Goal: Information Seeking & Learning: Learn about a topic

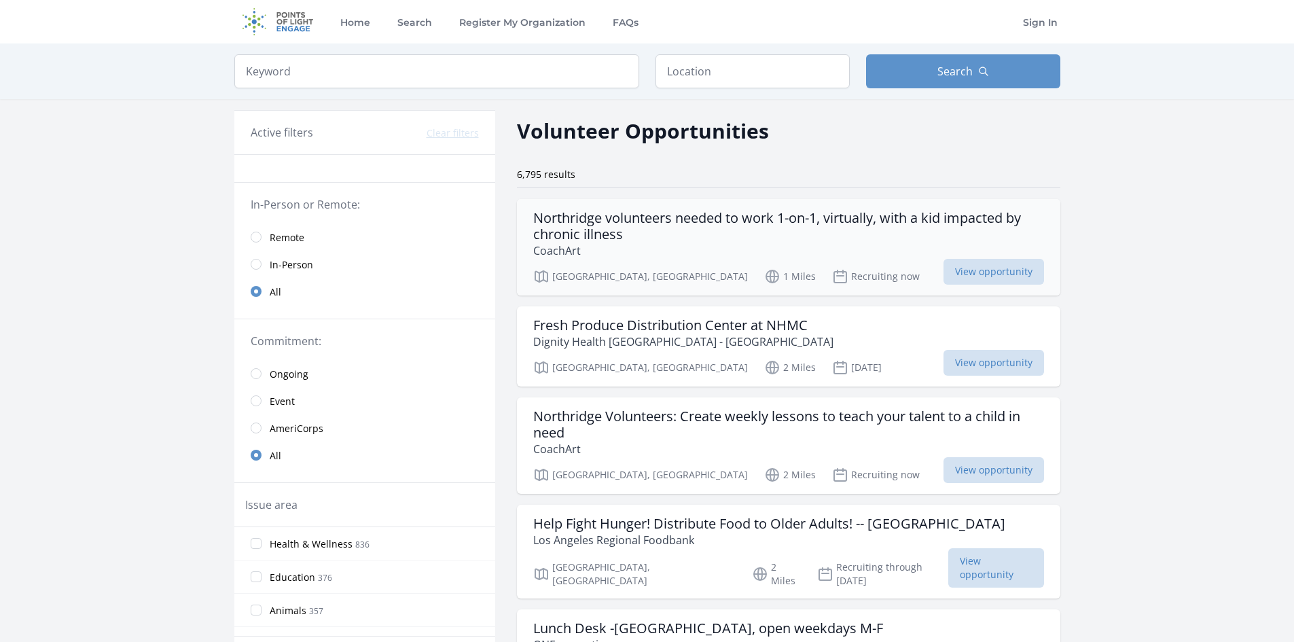
click at [704, 222] on h3 "Northridge volunteers needed to work 1-on-1, virtually, with a kid impacted by …" at bounding box center [788, 226] width 511 height 33
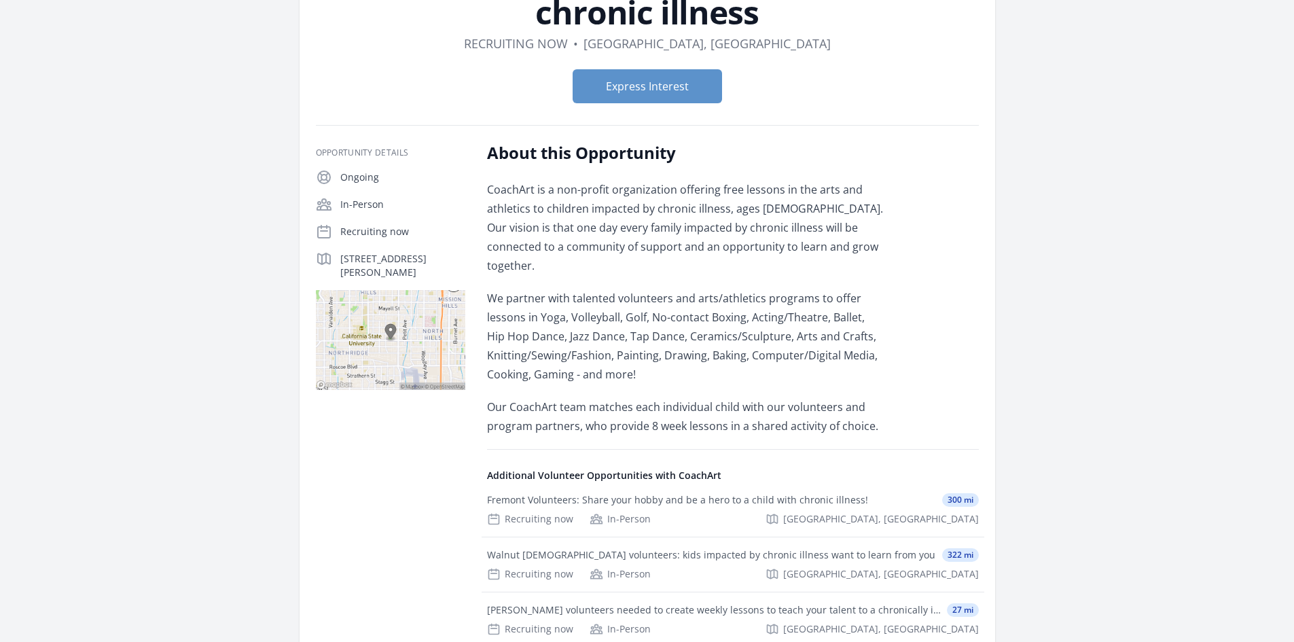
scroll to position [204, 0]
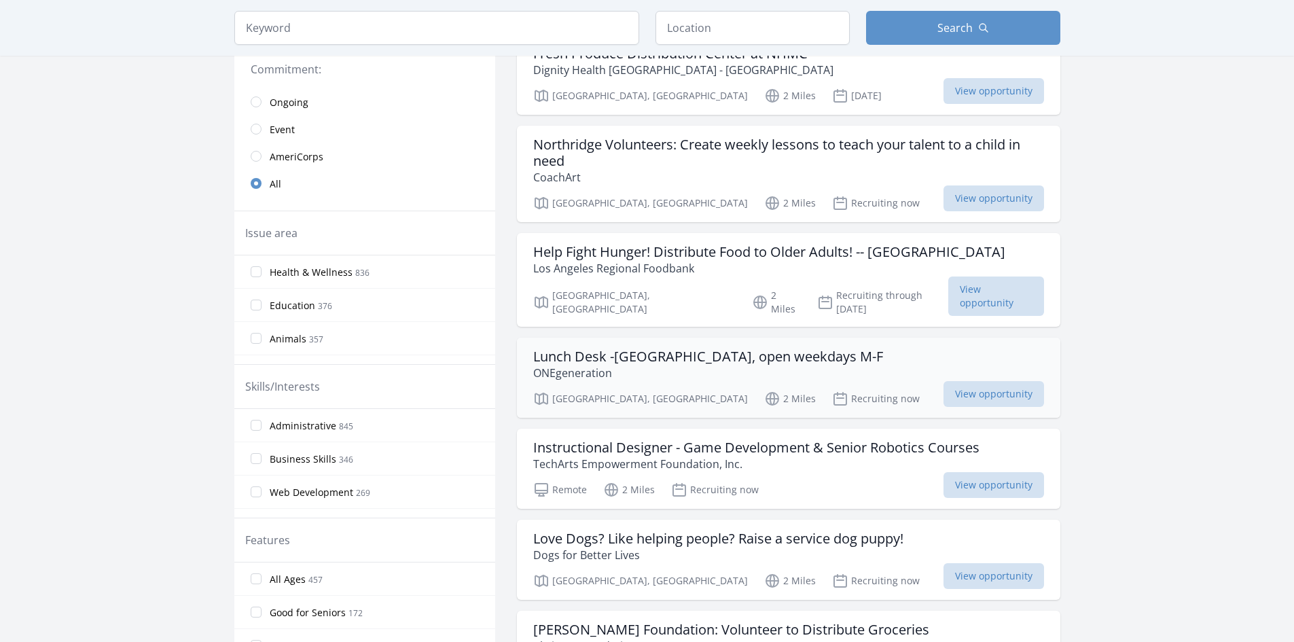
scroll to position [340, 0]
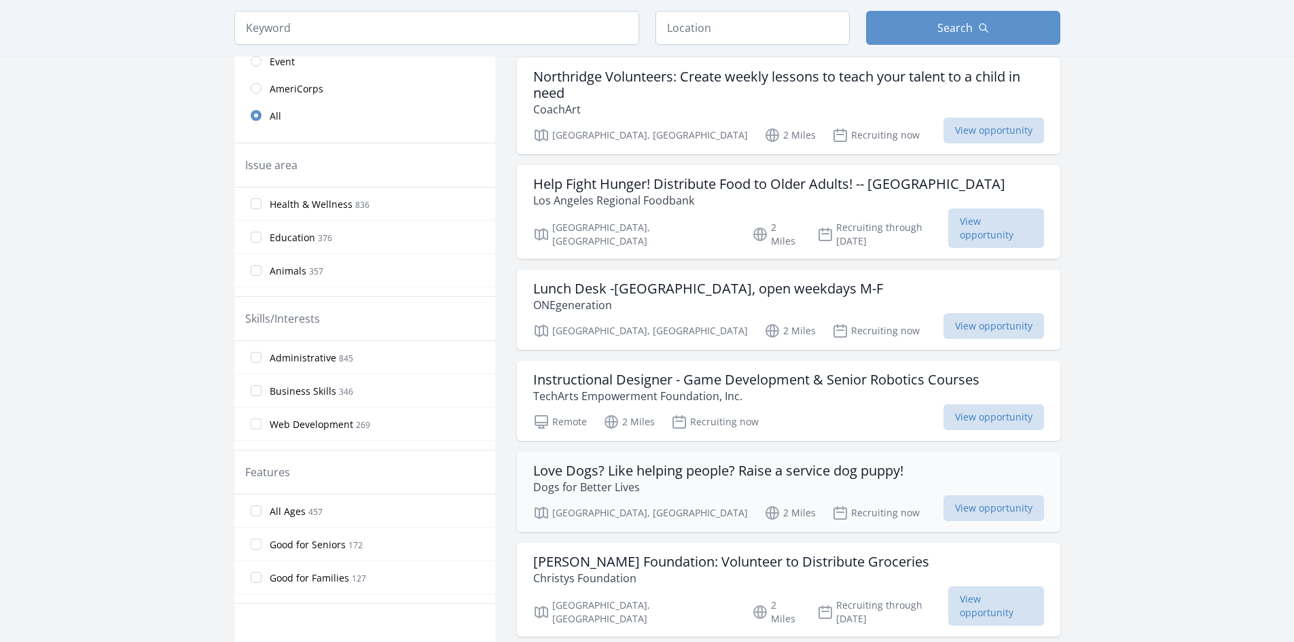
click at [839, 462] on h3 "Love Dogs? Like helping people? Raise a service dog puppy!" at bounding box center [718, 470] width 370 height 16
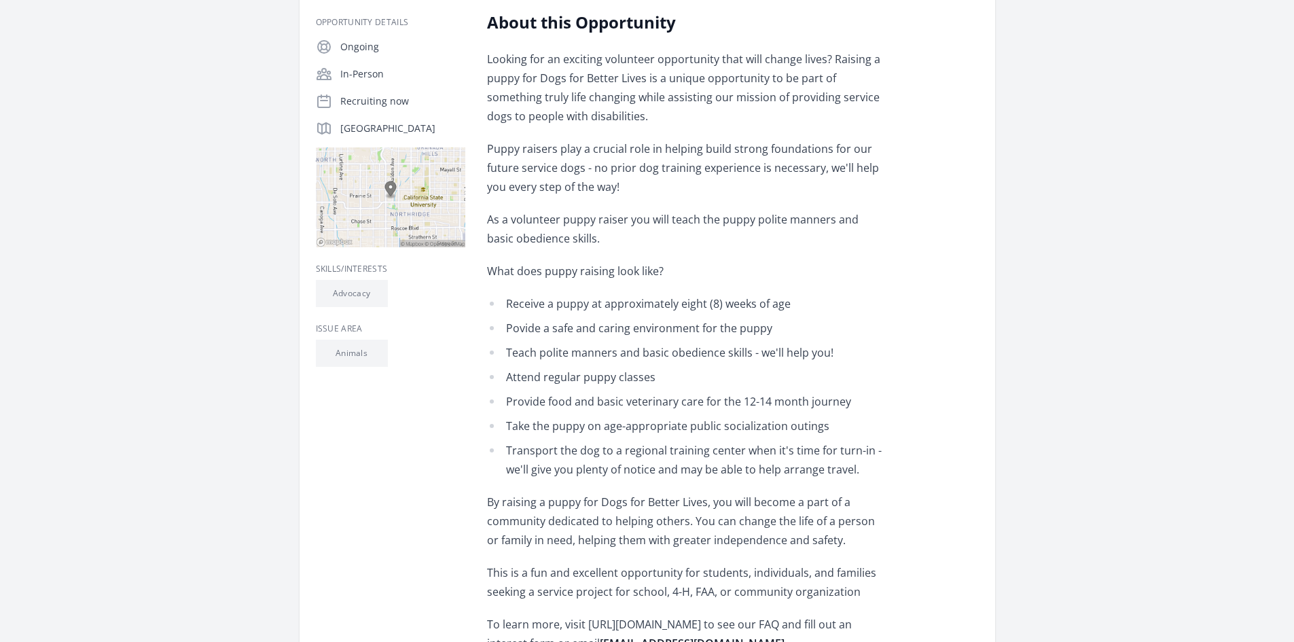
scroll to position [136, 0]
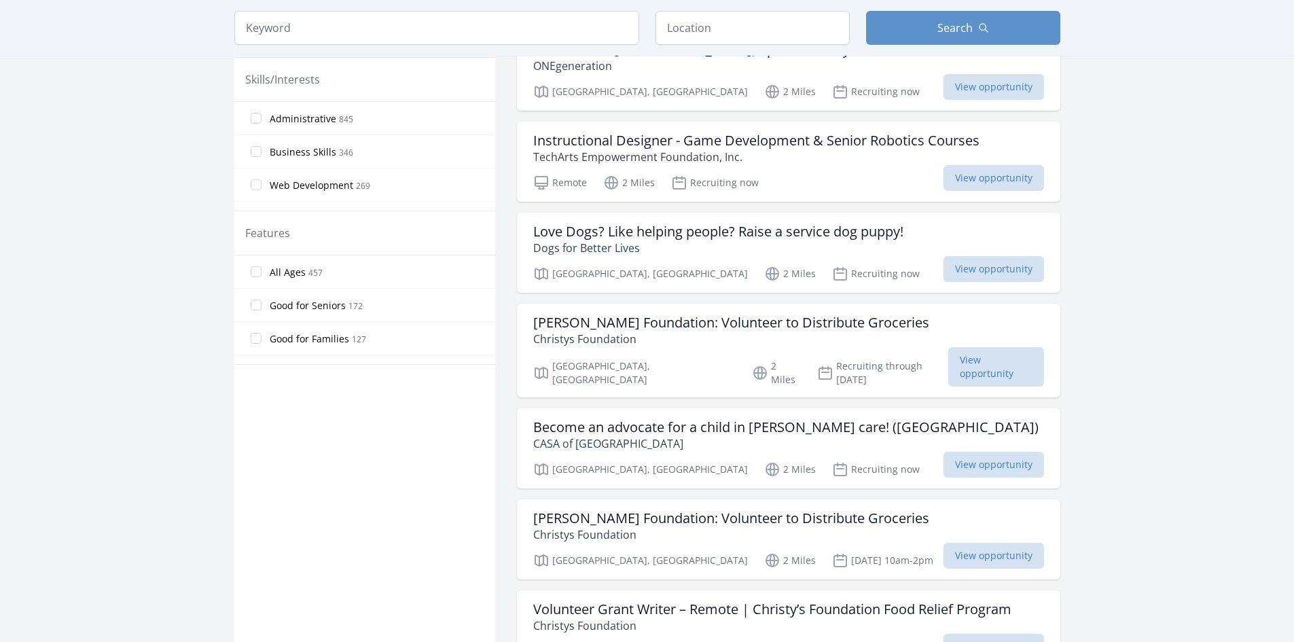
scroll to position [611, 0]
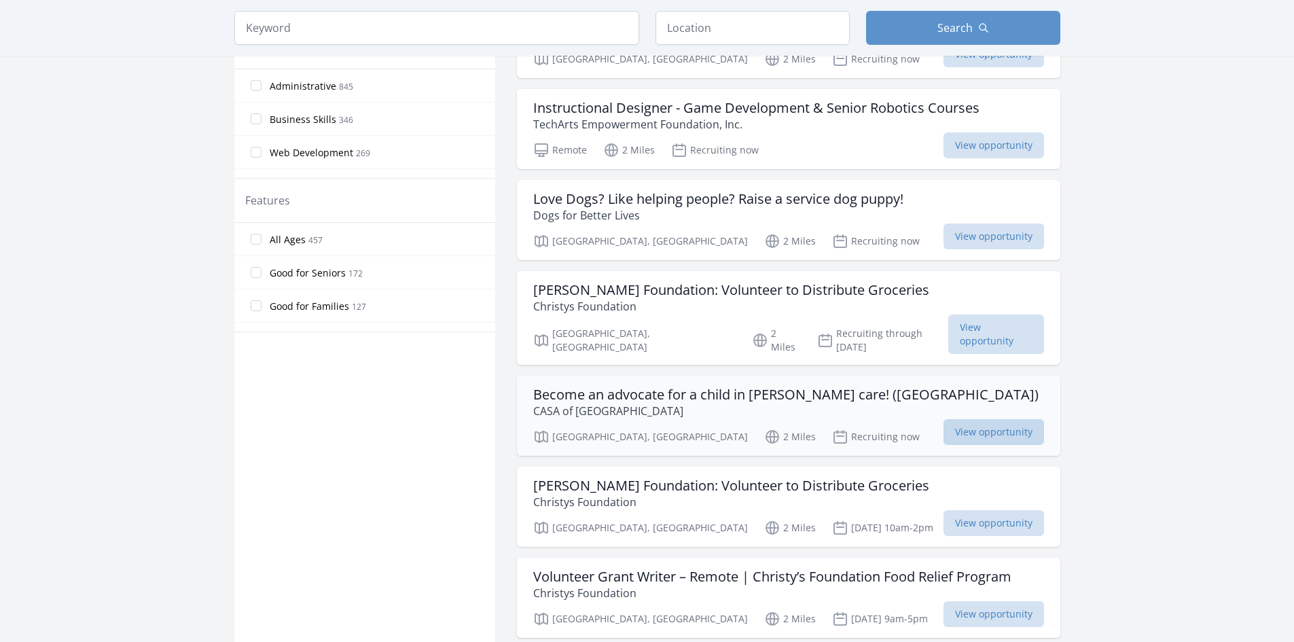
click at [961, 419] on span "View opportunity" at bounding box center [993, 432] width 100 height 26
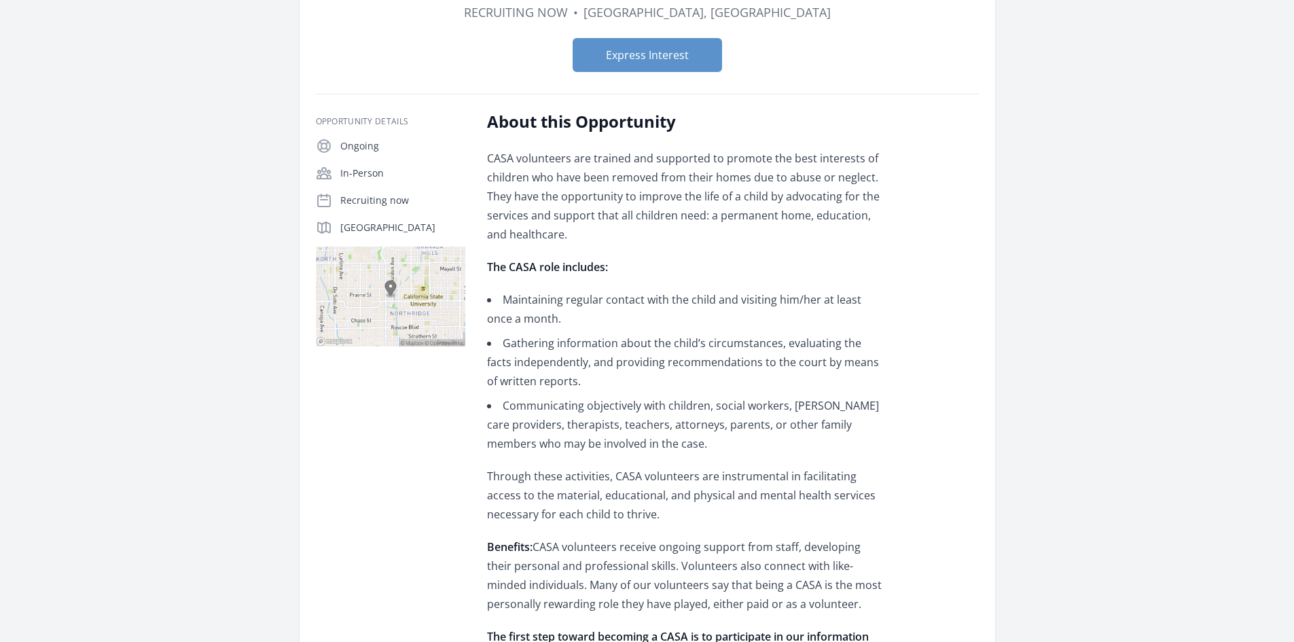
scroll to position [272, 0]
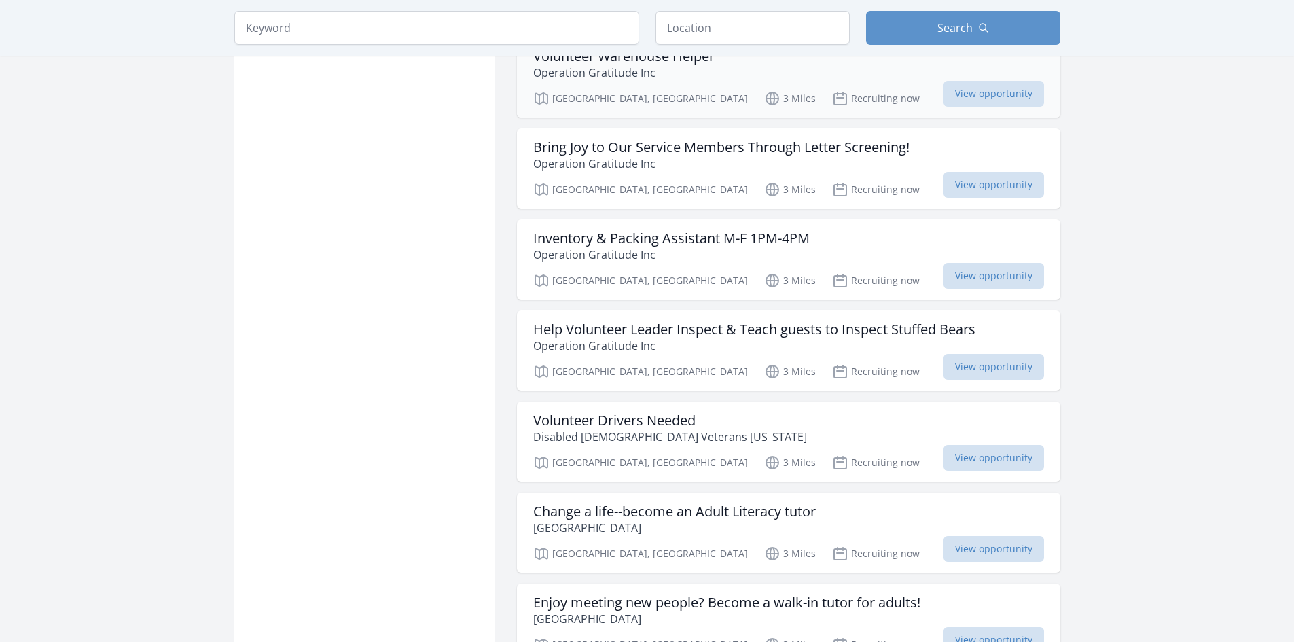
scroll to position [1426, 0]
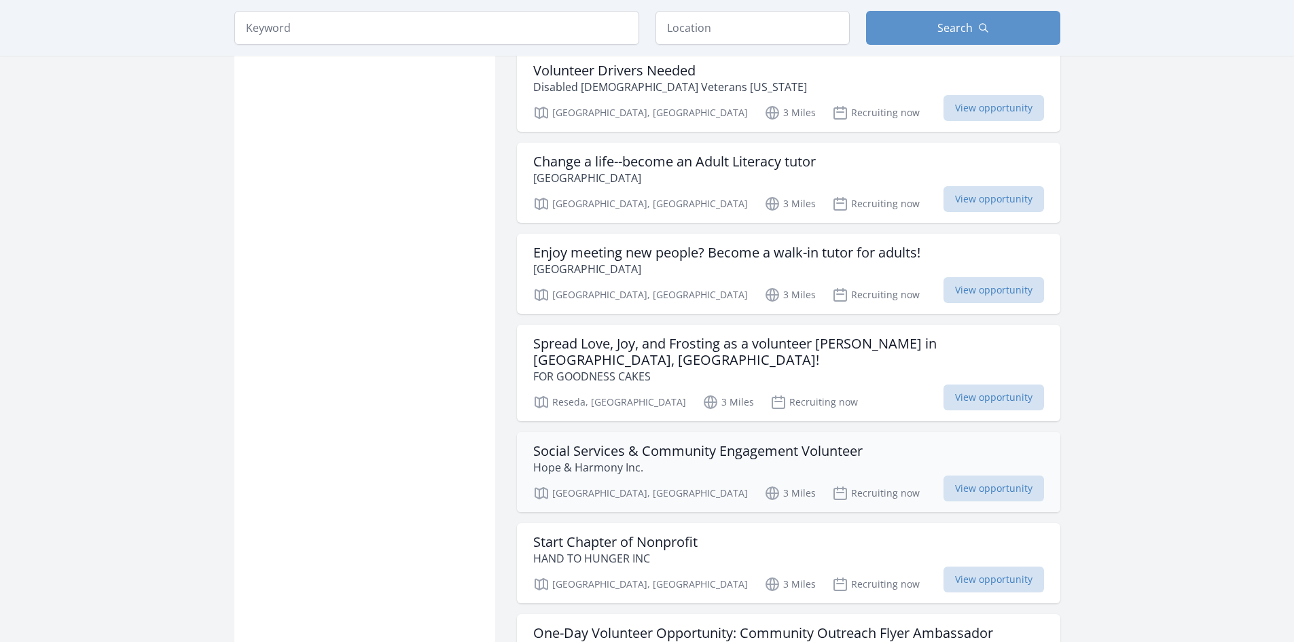
scroll to position [1765, 0]
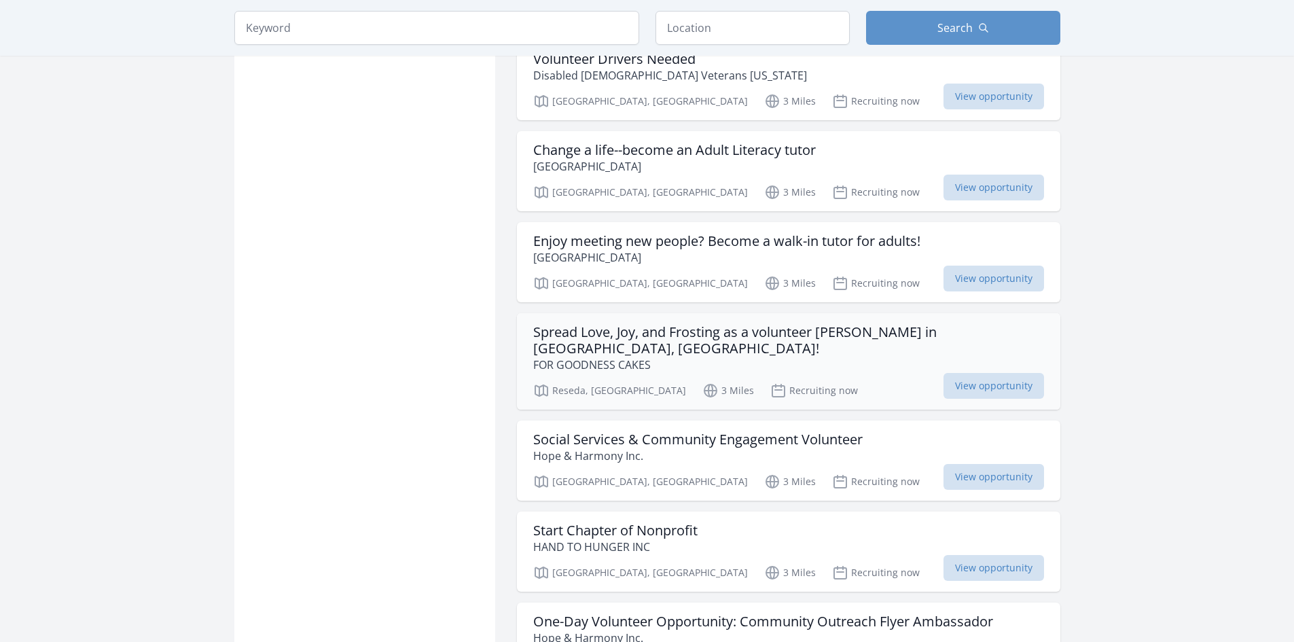
click at [720, 324] on h3 "Spread Love, Joy, and Frosting as a volunteer [PERSON_NAME] in [GEOGRAPHIC_DATA…" at bounding box center [788, 340] width 511 height 33
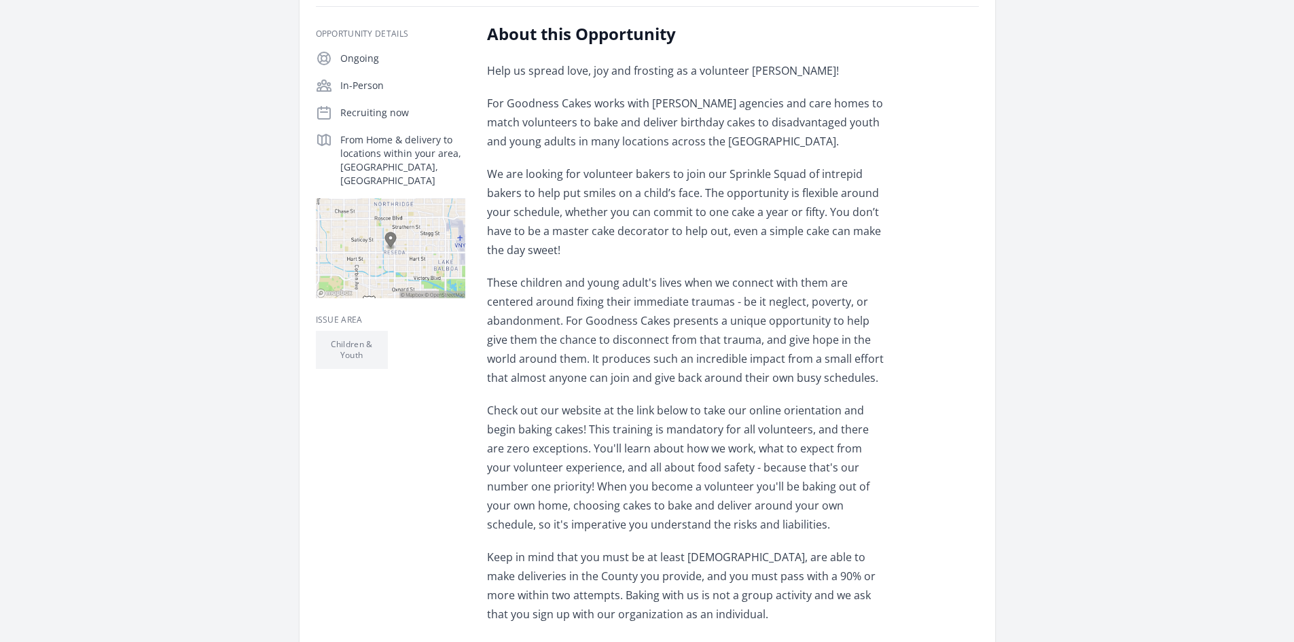
scroll to position [340, 0]
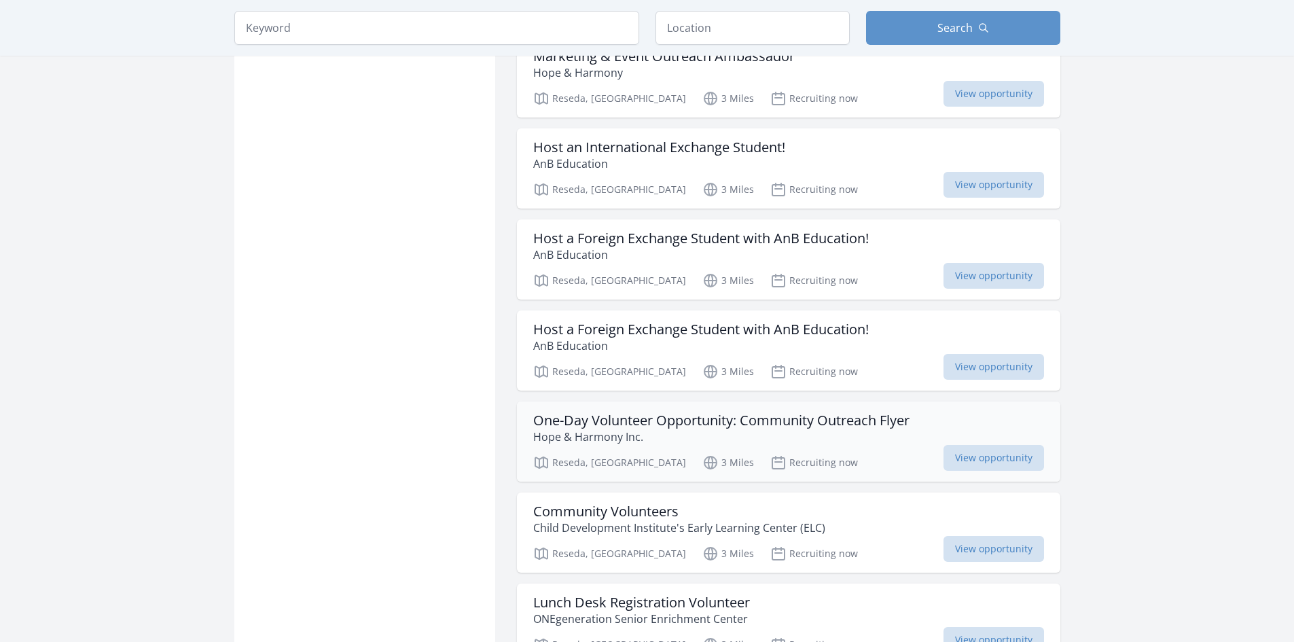
scroll to position [3327, 0]
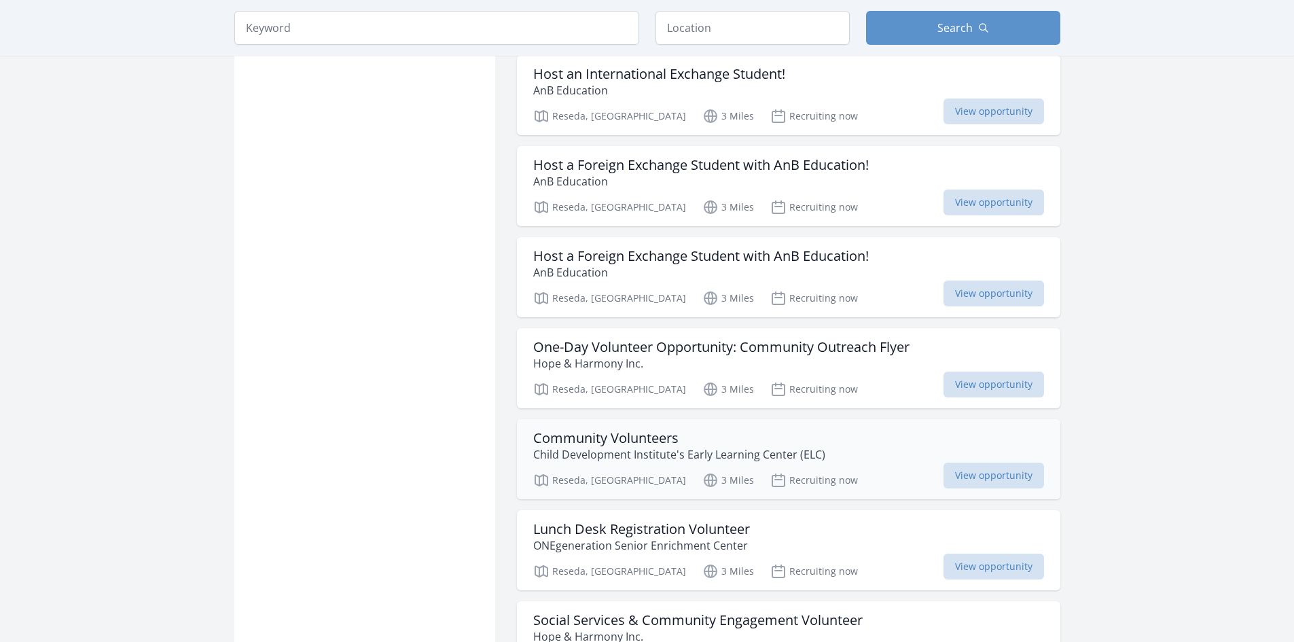
click at [629, 430] on h3 "Community Volunteers" at bounding box center [679, 438] width 292 height 16
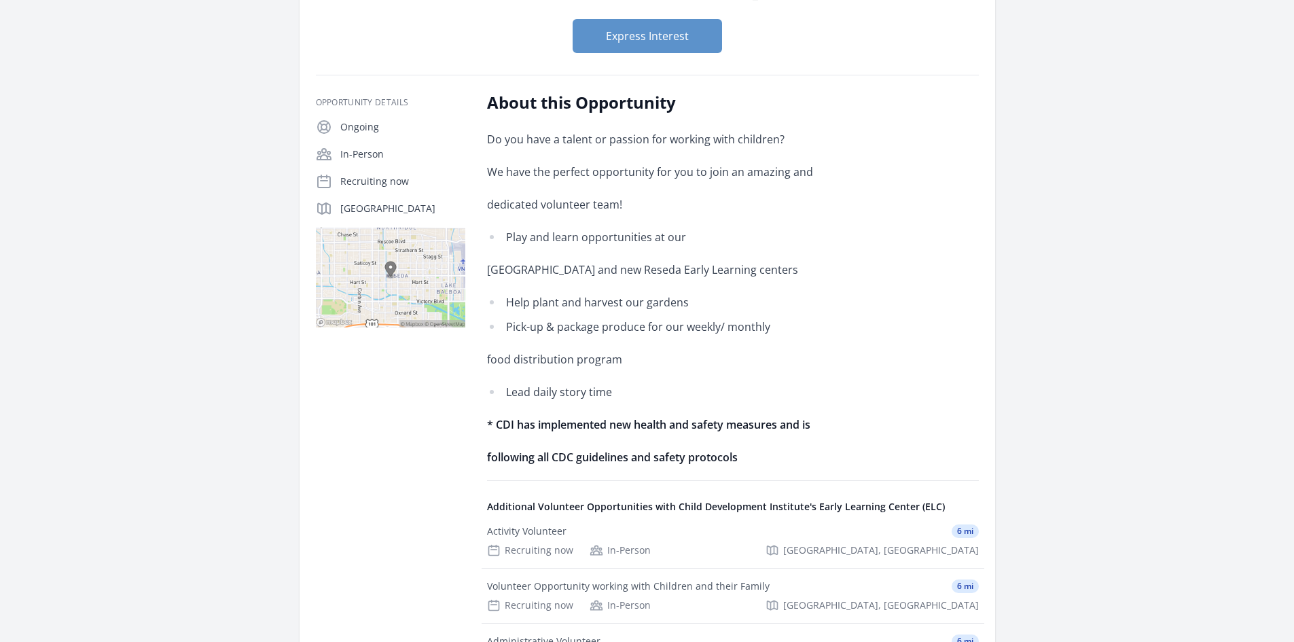
scroll to position [204, 0]
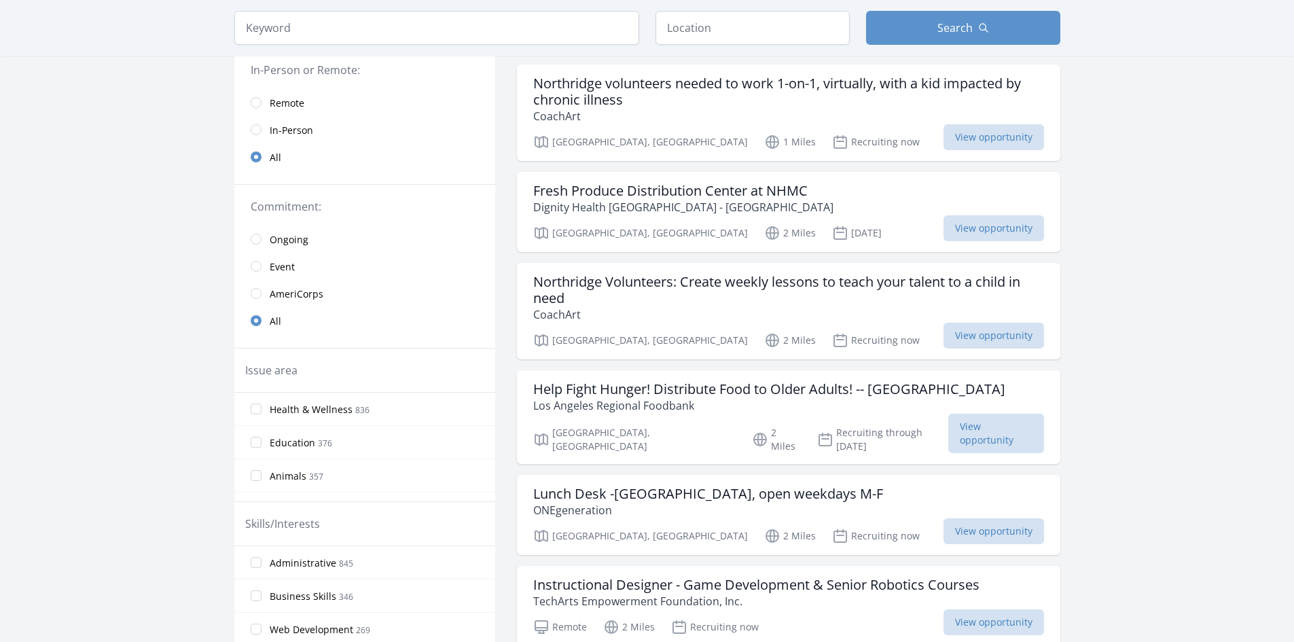
scroll to position [136, 0]
